Goal: Information Seeking & Learning: Understand process/instructions

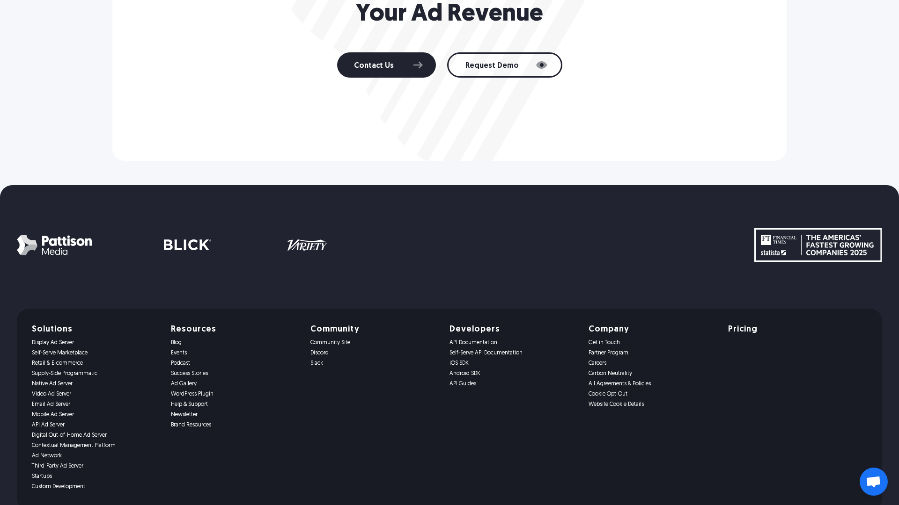
scroll to position [1920, 0]
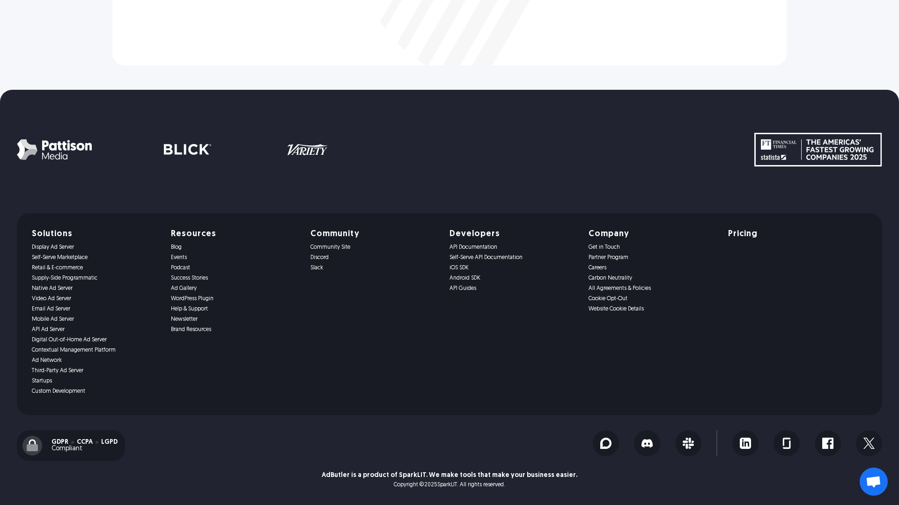
click at [610, 247] on link "Get in Touch" at bounding box center [652, 247] width 128 height 7
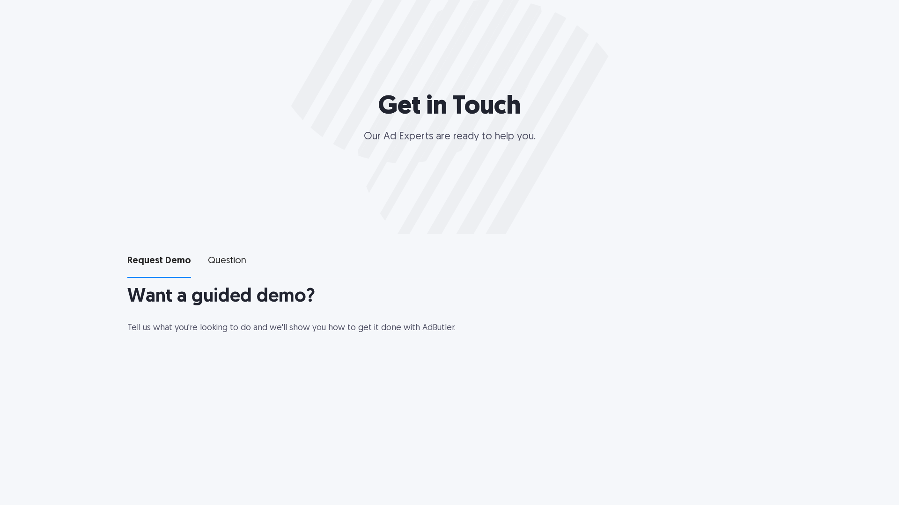
select select "North America"
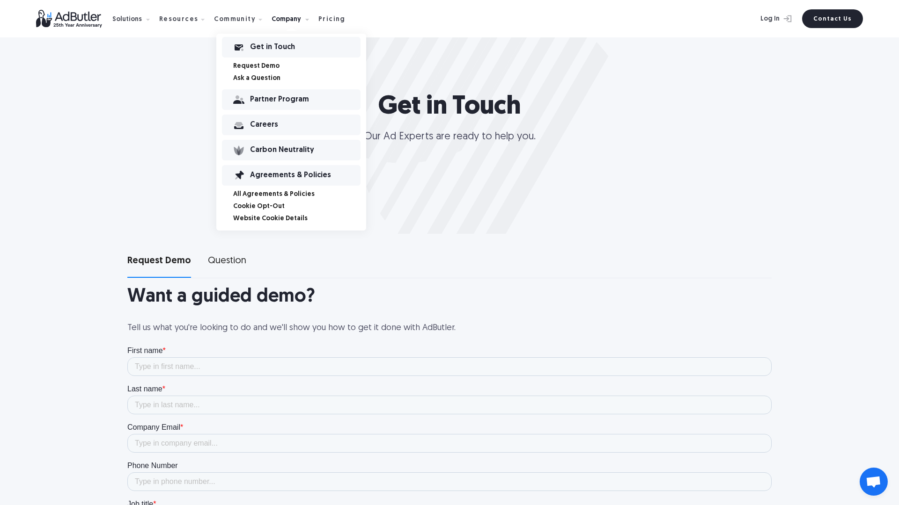
click at [286, 192] on link "All Agreements & Policies" at bounding box center [299, 194] width 133 height 7
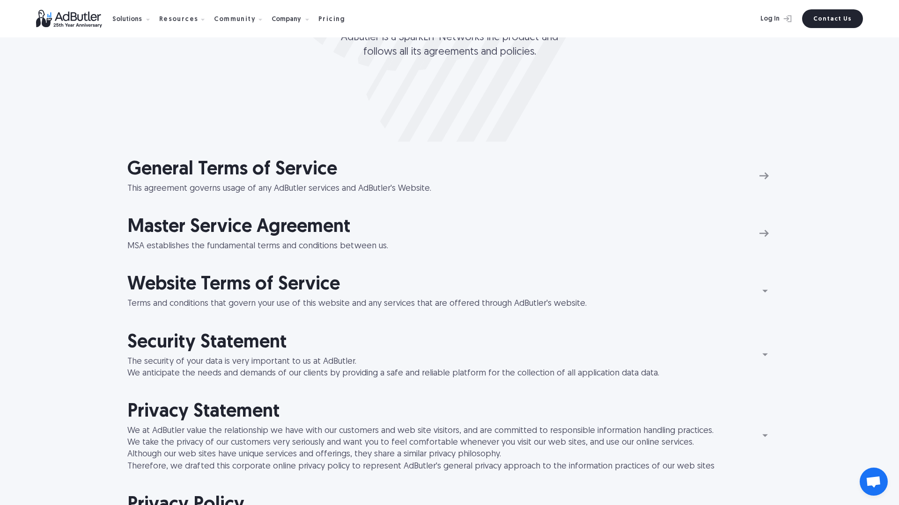
scroll to position [93, 0]
click at [363, 250] on div "MSA establishes the fundamental terms and conditions between us." at bounding box center [257, 246] width 261 height 12
